Goal: Information Seeking & Learning: Understand process/instructions

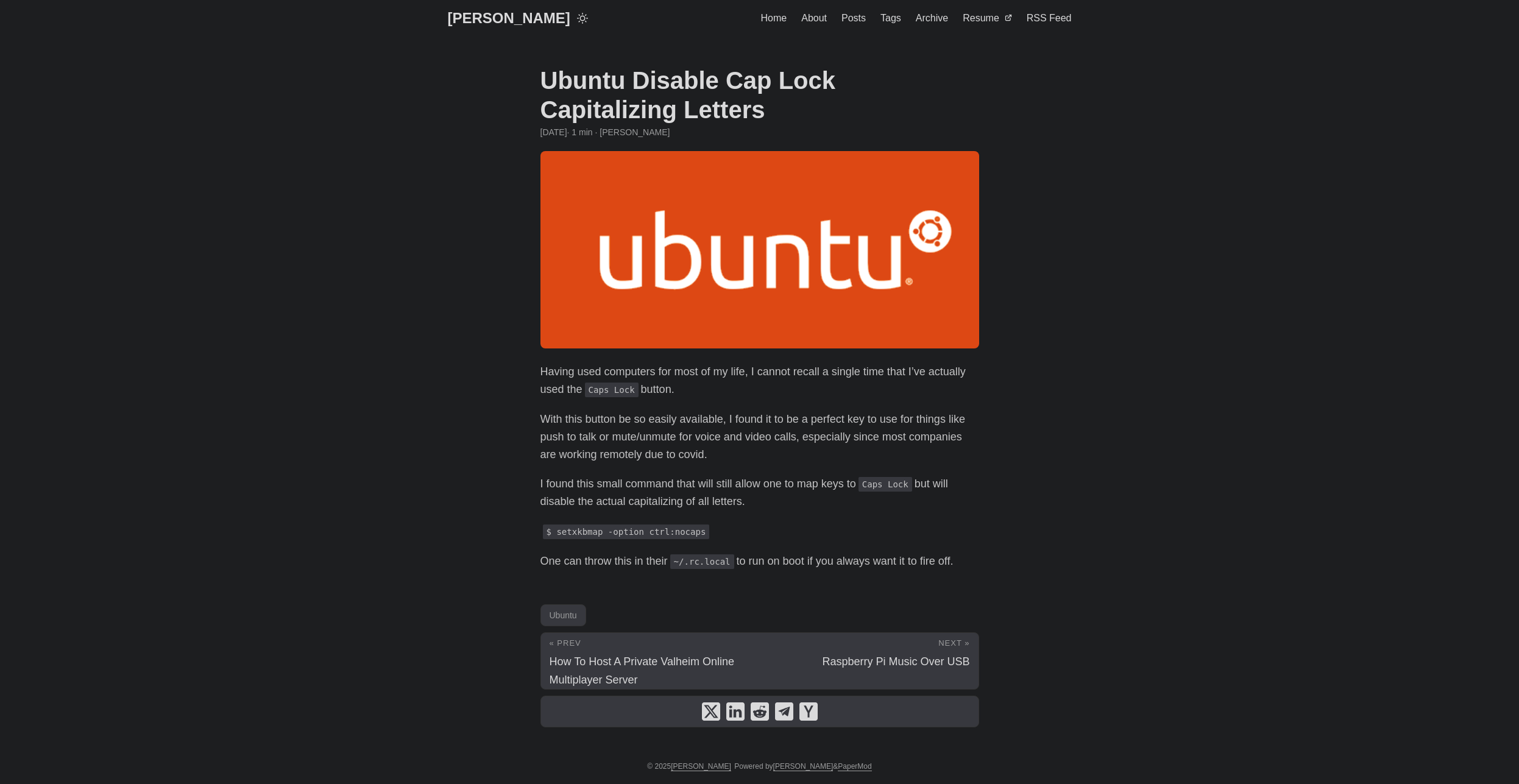
scroll to position [1, 0]
drag, startPoint x: 716, startPoint y: 532, endPoint x: 559, endPoint y: 532, distance: 157.0
click at [559, 532] on p "$ setxkbmap -option ctrl:nocaps" at bounding box center [760, 531] width 439 height 17
copy code "setxkbmap -option ctrl:nocaps"
drag, startPoint x: 738, startPoint y: 560, endPoint x: 679, endPoint y: 561, distance: 59.0
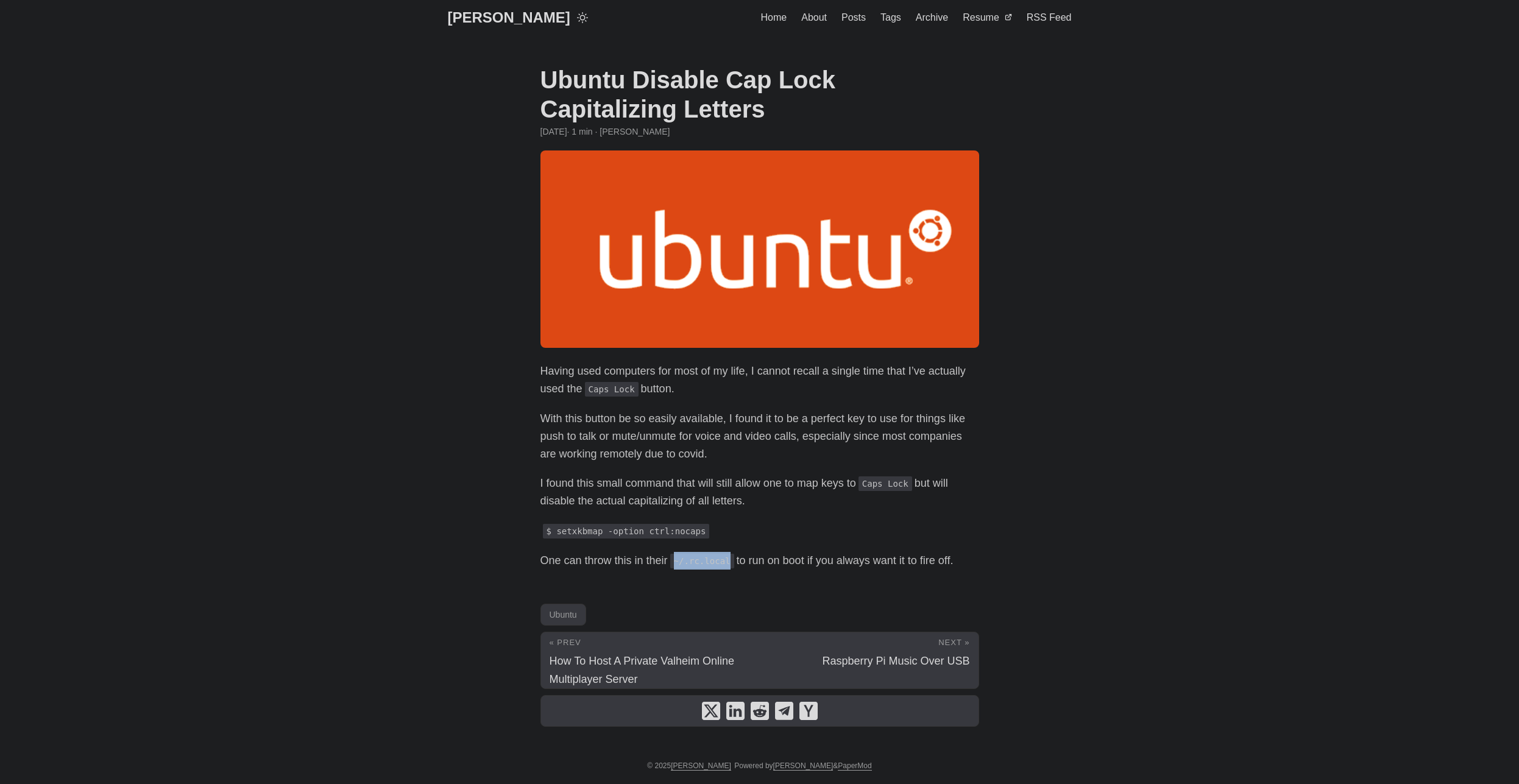
click at [679, 561] on code "~/.rc.local" at bounding box center [702, 562] width 64 height 15
copy code "~/.rc.local"
click at [1119, 653] on body "[PERSON_NAME] Home About Posts Tags Archive Resume" at bounding box center [759, 392] width 1519 height 785
drag, startPoint x: 716, startPoint y: 527, endPoint x: 559, endPoint y: 530, distance: 157.0
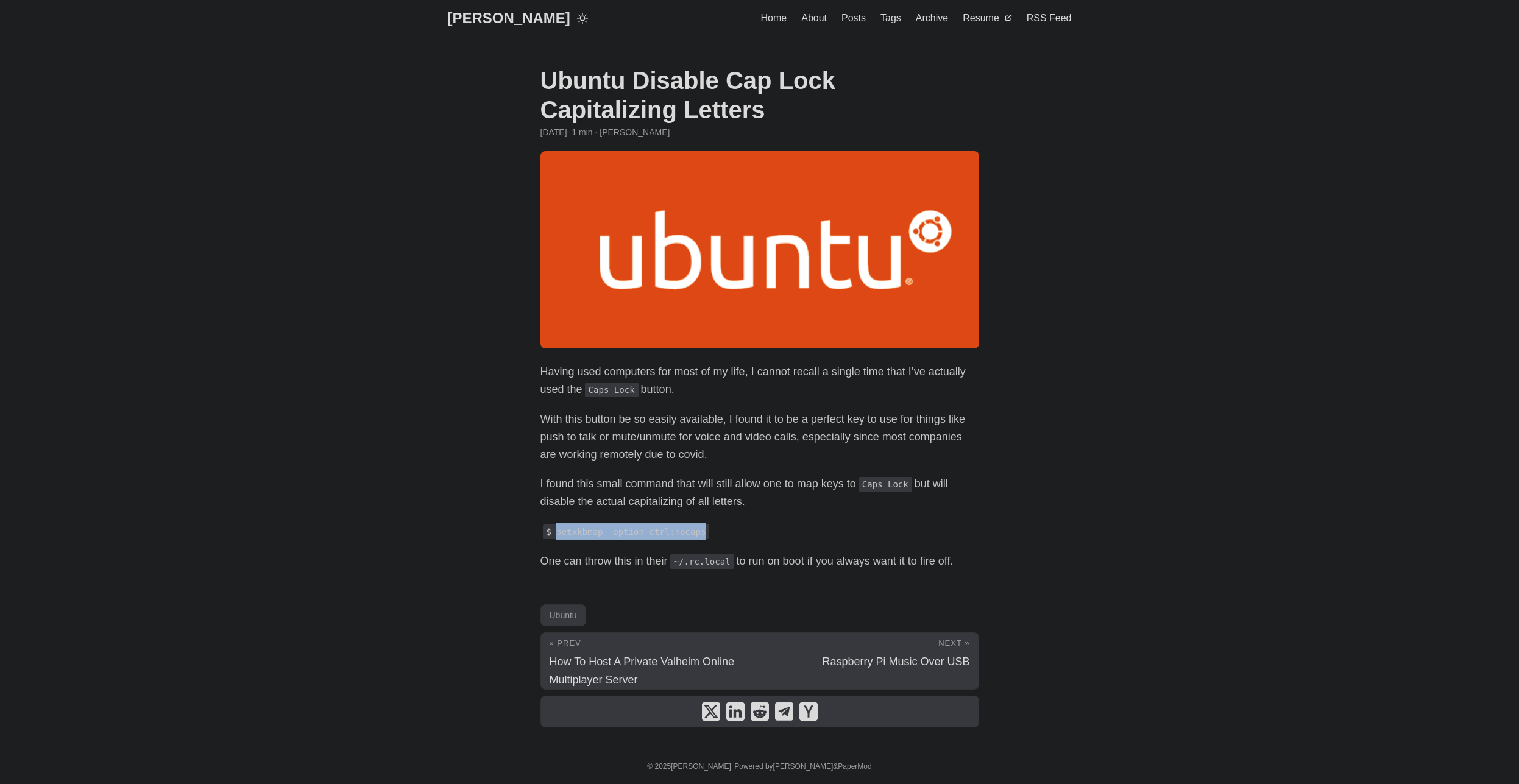
click at [559, 530] on p "$ setxkbmap -option ctrl:nocaps" at bounding box center [760, 532] width 439 height 17
copy code "setxkbmap -option ctrl:nocaps"
click at [627, 537] on code "$ setxkbmap -option ctrl:nocaps" at bounding box center [627, 532] width 167 height 15
drag, startPoint x: 710, startPoint y: 536, endPoint x: 554, endPoint y: 537, distance: 156.0
click at [554, 537] on p "$ setxkbmap -option ctrl:nocaps" at bounding box center [760, 532] width 439 height 17
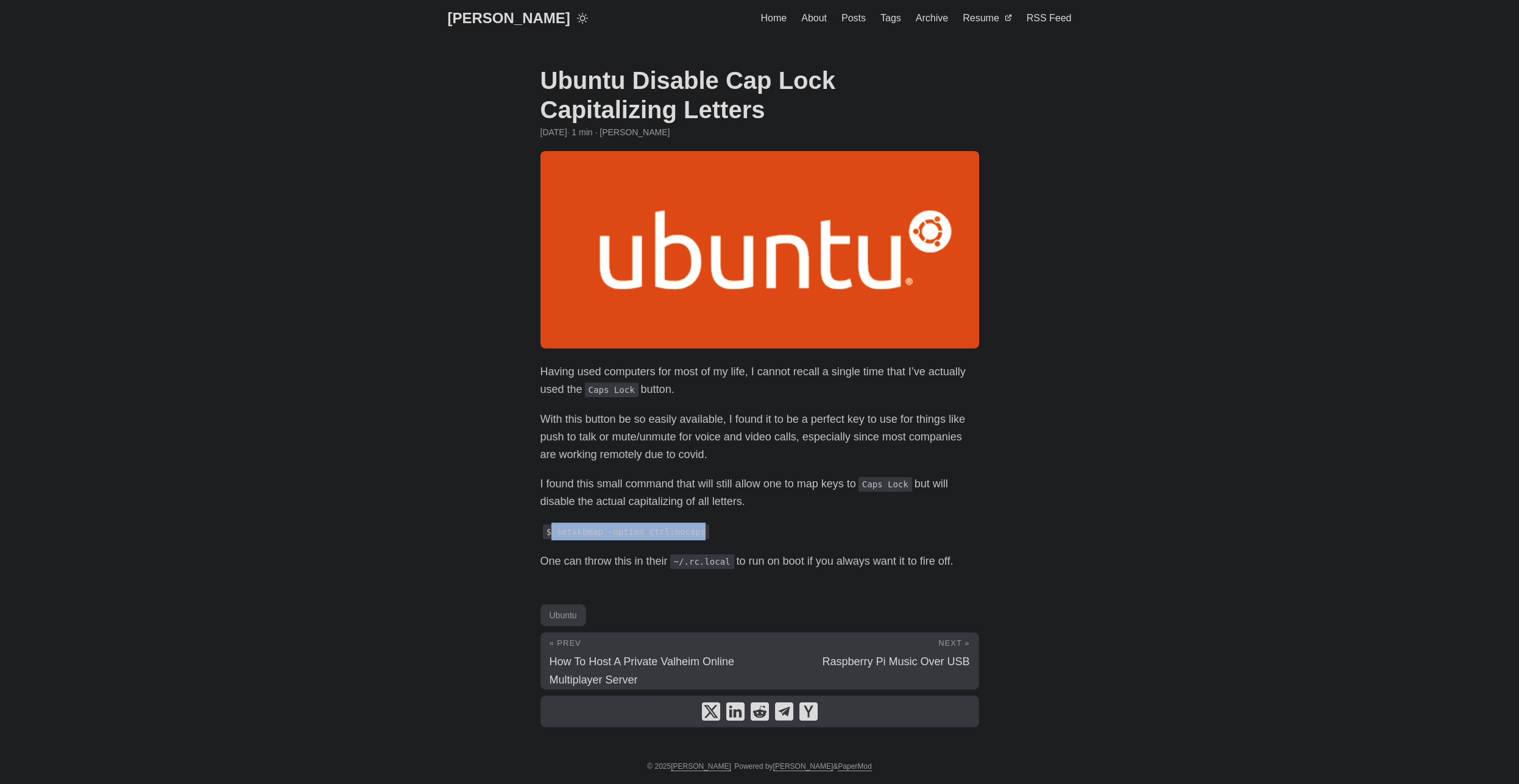
copy code "setxkbmap -option ctrl:nocaps"
drag, startPoint x: 1260, startPoint y: 736, endPoint x: 1231, endPoint y: 688, distance: 56.1
click at [1259, 734] on body "[PERSON_NAME] Home About Posts Tags Archive Resume" at bounding box center [759, 392] width 1519 height 785
